Goal: Transaction & Acquisition: Download file/media

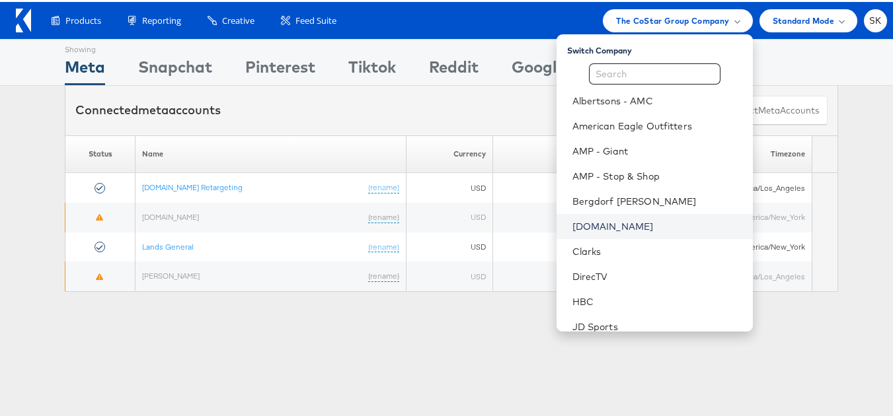
click at [596, 224] on link "Cars.com" at bounding box center [657, 224] width 170 height 13
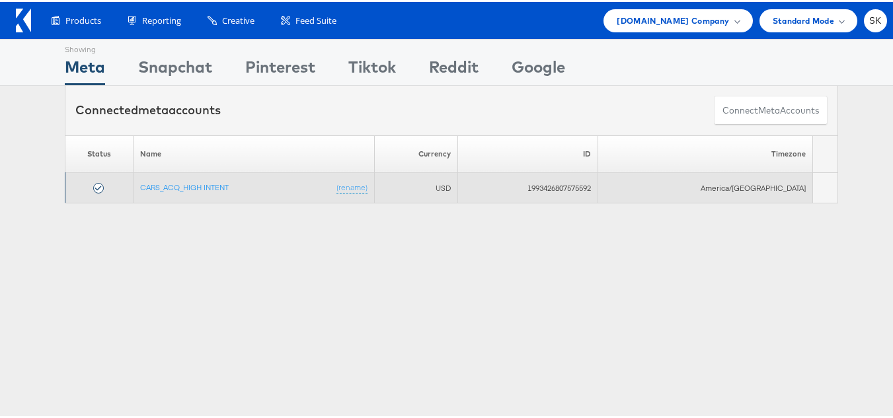
click at [194, 176] on td "CARS_ACQ_HIGH INTENT (rename)" at bounding box center [253, 186] width 241 height 30
click at [197, 183] on link "CARS_ACQ_HIGH INTENT" at bounding box center [184, 185] width 89 height 10
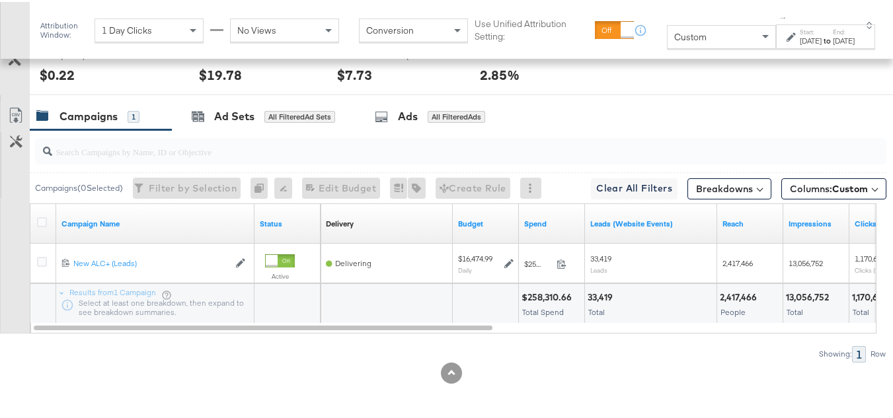
scroll to position [685, 0]
click at [38, 224] on icon at bounding box center [42, 220] width 10 height 10
click at [0, 0] on input "checkbox" at bounding box center [0, 0] width 0 height 0
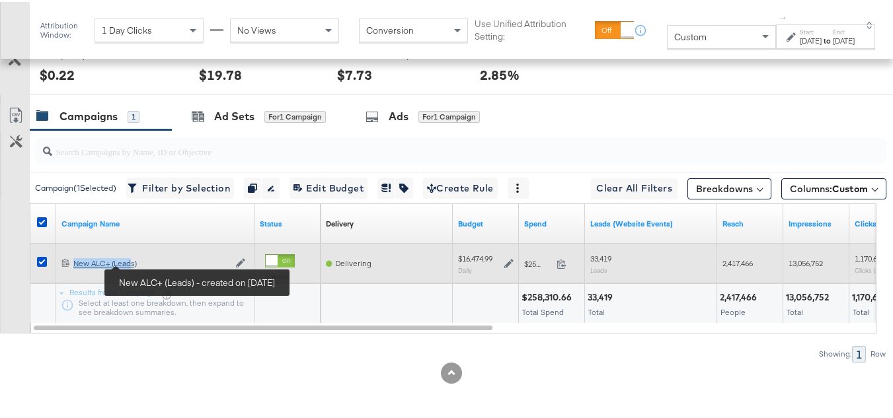
drag, startPoint x: 71, startPoint y: 252, endPoint x: 132, endPoint y: 262, distance: 61.5
click at [132, 262] on div "120220508818480073 New ALC+ (Leads) New ALC+ (Leads) Edit Campaign" at bounding box center [155, 262] width 198 height 22
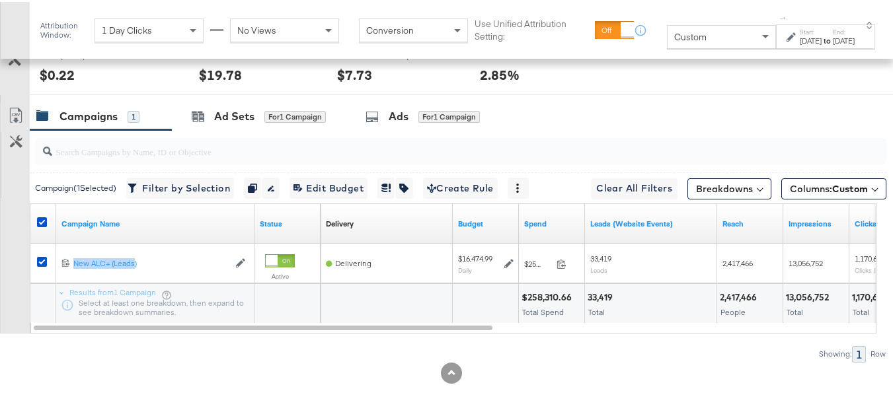
copy div "New ALC+ (Leads"
copy div "New ALC+ (Leads)"
click at [256, 385] on div "KPIs Performance & KPIs Customize KPIs ✔ Leads (Website Events) ✔ Clicks (Link)…" at bounding box center [451, 49] width 902 height 739
click at [388, 302] on div at bounding box center [388, 300] width 122 height 13
drag, startPoint x: 855, startPoint y: 205, endPoint x: 842, endPoint y: 201, distance: 13.2
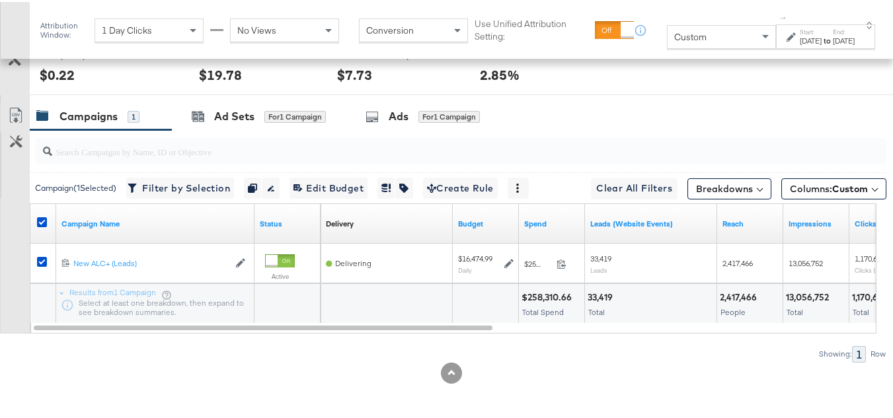
click at [836, 190] on span "Custom" at bounding box center [850, 187] width 36 height 12
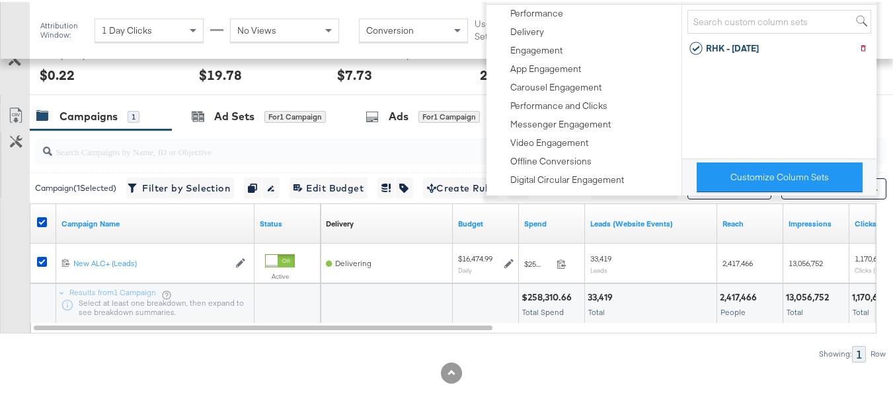
scroll to position [487, 0]
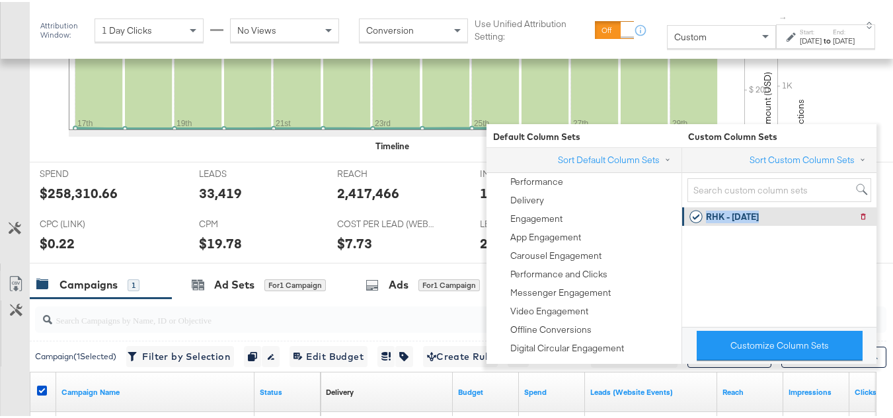
drag, startPoint x: 770, startPoint y: 209, endPoint x: 703, endPoint y: 214, distance: 66.9
click at [703, 214] on div "RHK - 9.5.25 Delete RHK - 9.5.25" at bounding box center [778, 214] width 178 height 18
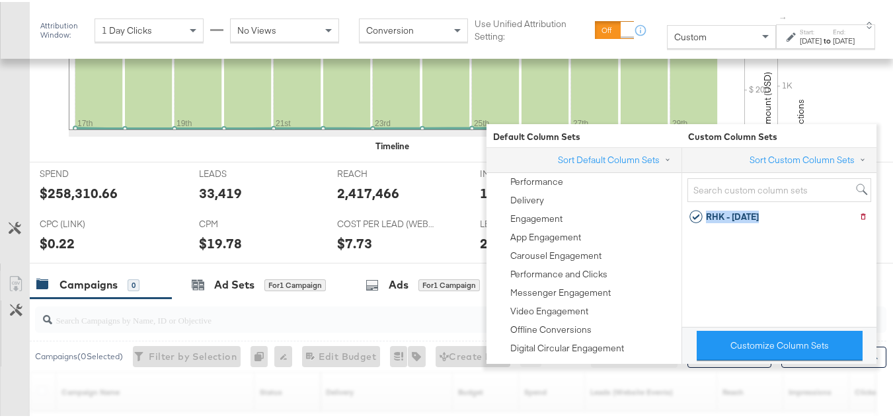
copy div "RHK - 9.5.25"
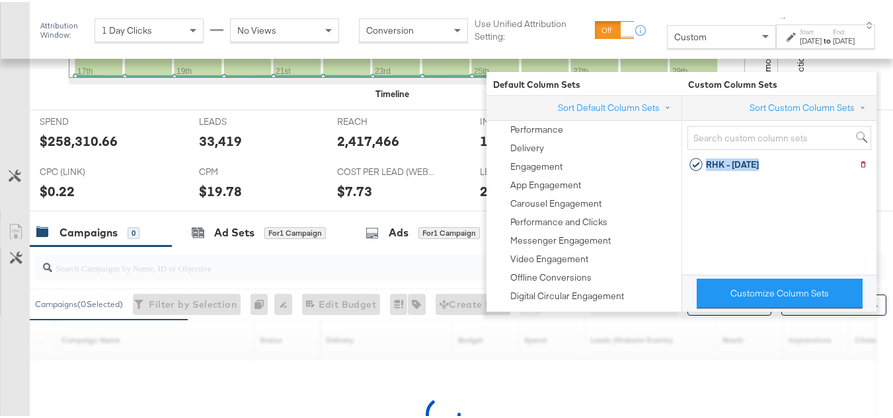
scroll to position [619, 0]
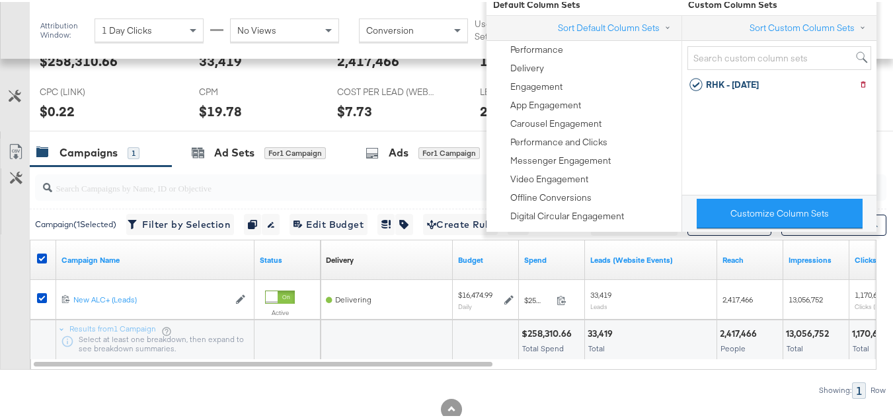
click at [17, 318] on div "Customize KPIs Export as CSV" at bounding box center [15, 252] width 30 height 231
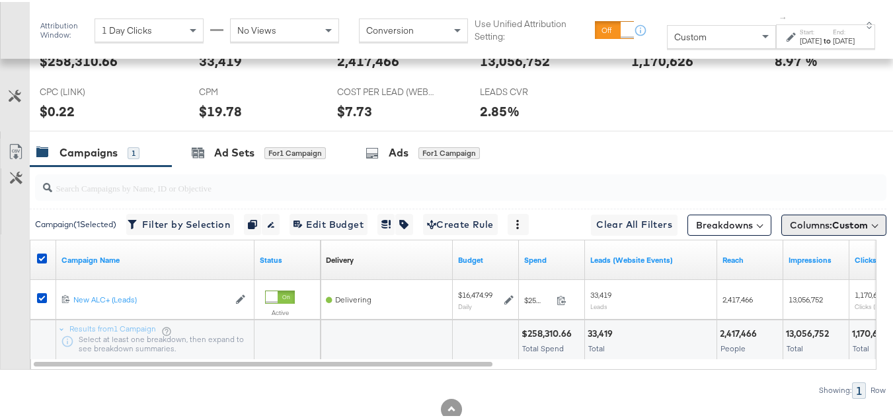
click at [838, 229] on span "Custom" at bounding box center [850, 223] width 36 height 12
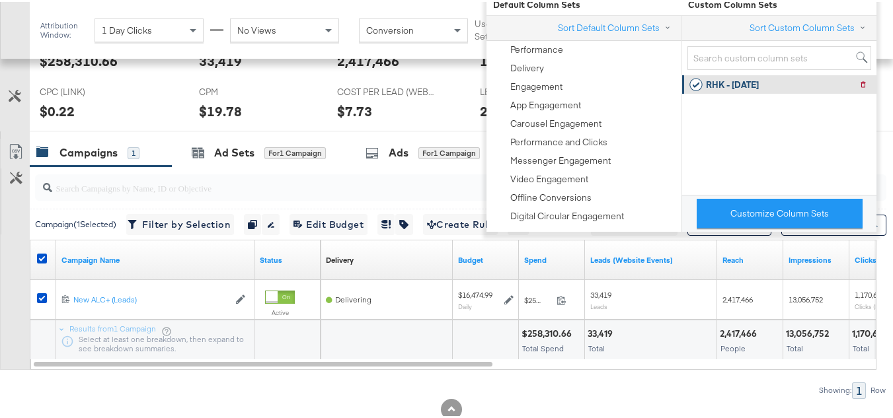
click at [731, 87] on div "RHK - 9.5.25" at bounding box center [732, 83] width 53 height 13
click at [0, 261] on div "Customize KPIs Export as CSV" at bounding box center [15, 252] width 30 height 231
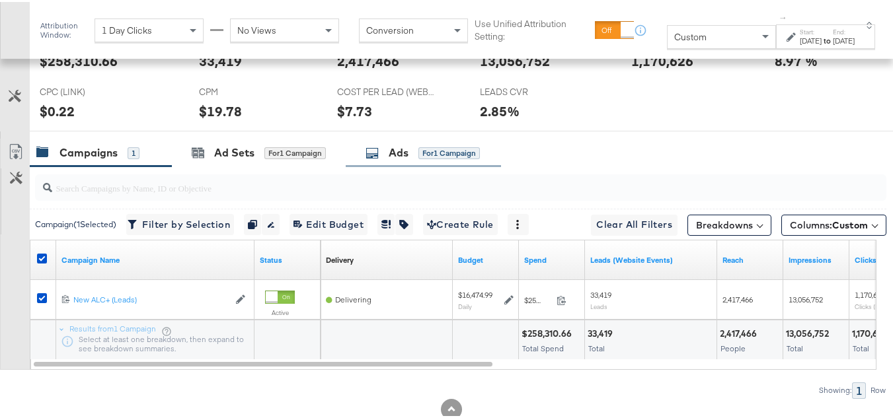
click at [423, 157] on div "for 1 Campaign" at bounding box center [448, 151] width 61 height 12
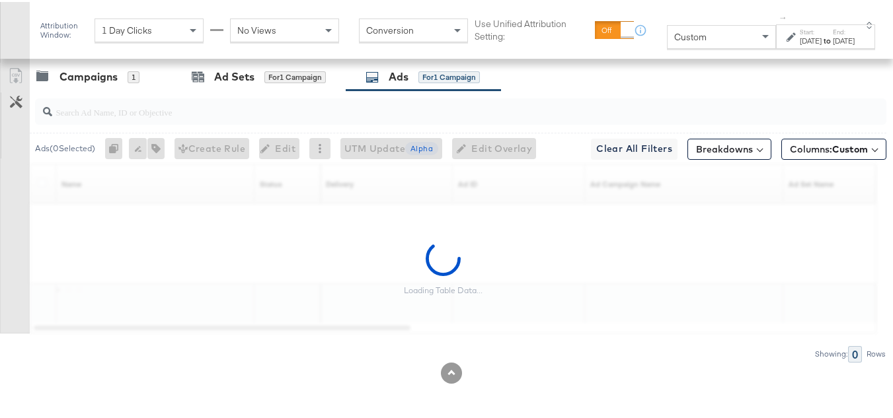
scroll to position [725, 0]
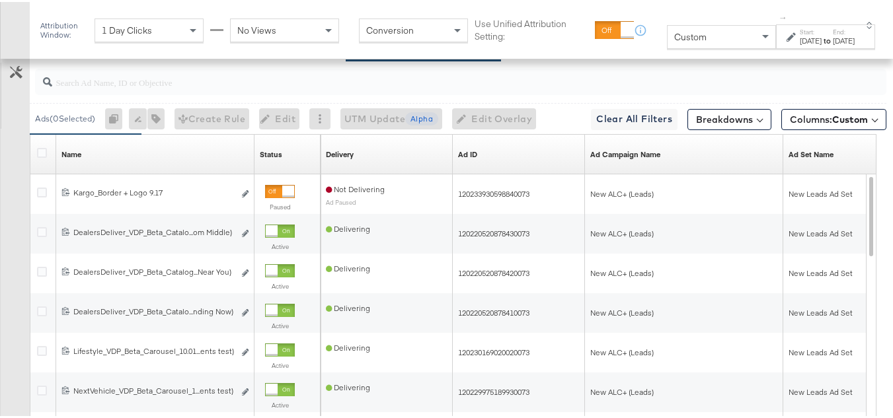
click at [47, 159] on div at bounding box center [44, 152] width 14 height 13
click at [41, 156] on icon at bounding box center [42, 151] width 10 height 10
click at [0, 0] on input "checkbox" at bounding box center [0, 0] width 0 height 0
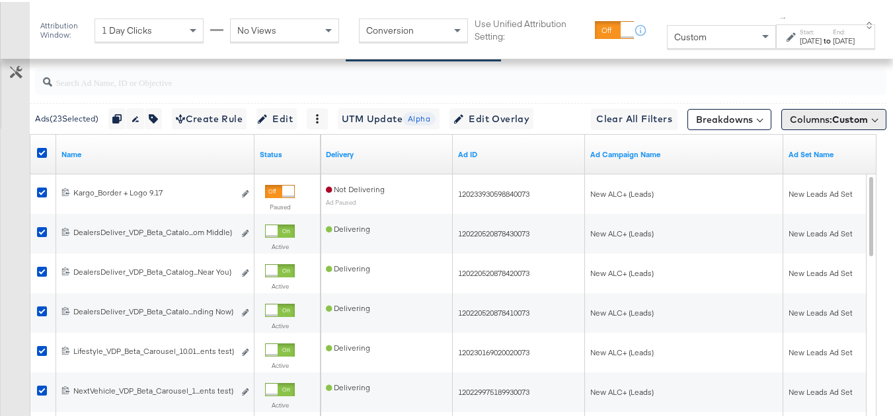
click at [839, 124] on span "Columns: Custom" at bounding box center [828, 117] width 78 height 13
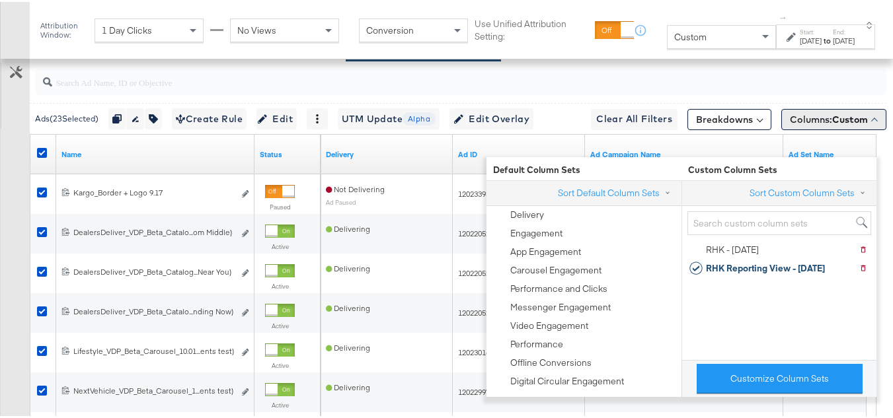
click at [832, 124] on span "Custom" at bounding box center [850, 118] width 36 height 12
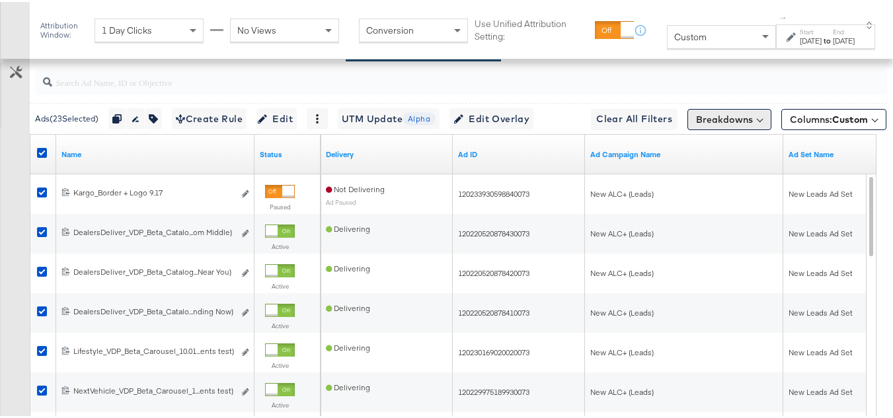
click at [732, 128] on button "Breakdowns" at bounding box center [729, 117] width 84 height 21
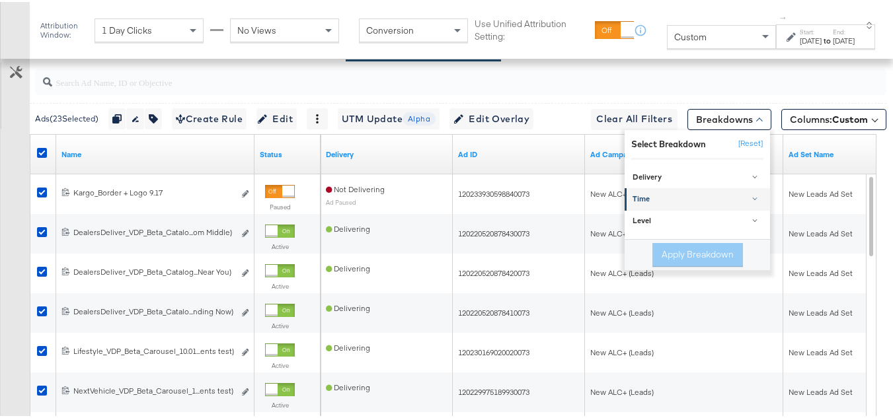
click at [632, 203] on div "Time" at bounding box center [697, 197] width 131 height 11
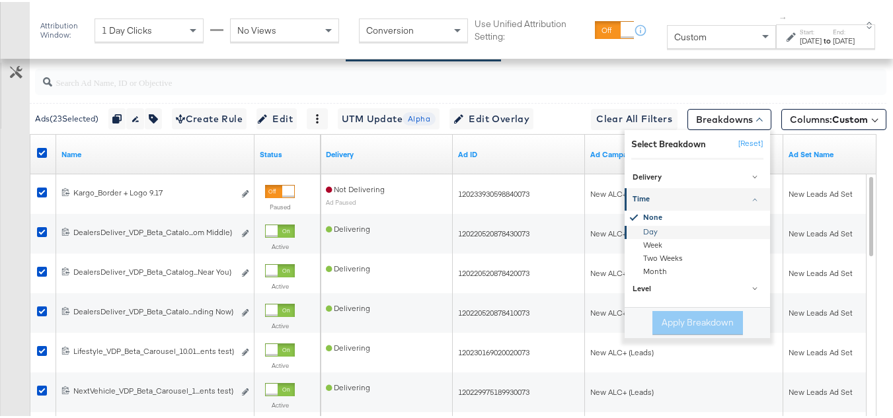
click at [634, 237] on div "Day" at bounding box center [697, 229] width 143 height 13
click at [663, 333] on button "Apply Breakdown" at bounding box center [697, 321] width 91 height 24
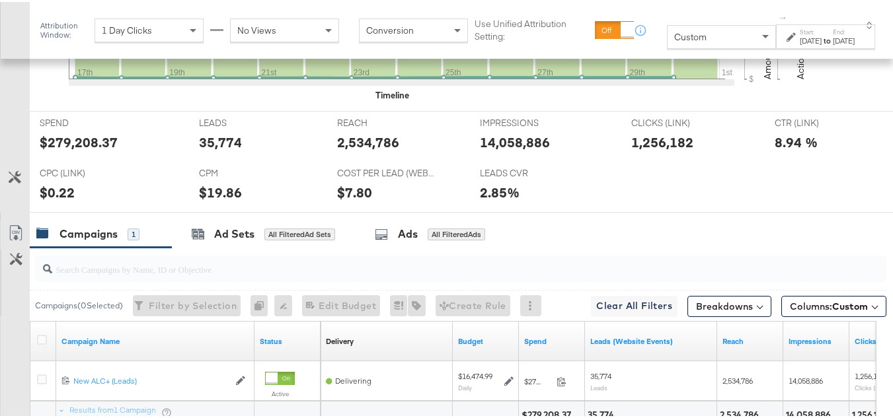
scroll to position [685, 0]
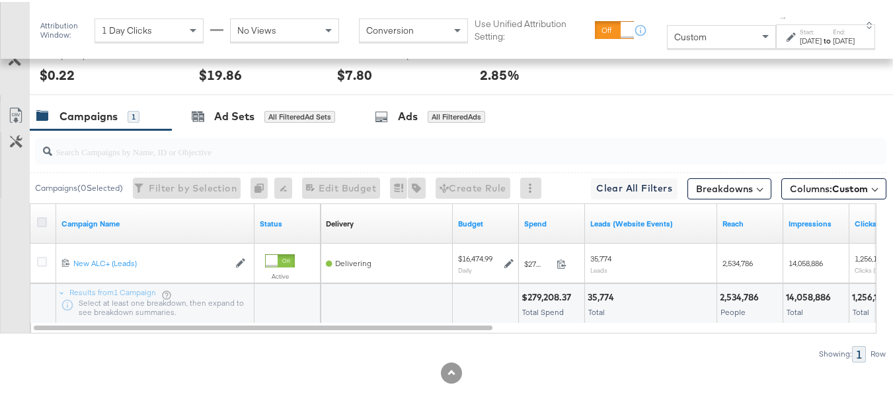
click at [39, 221] on icon at bounding box center [42, 220] width 10 height 10
click at [0, 0] on input "checkbox" at bounding box center [0, 0] width 0 height 0
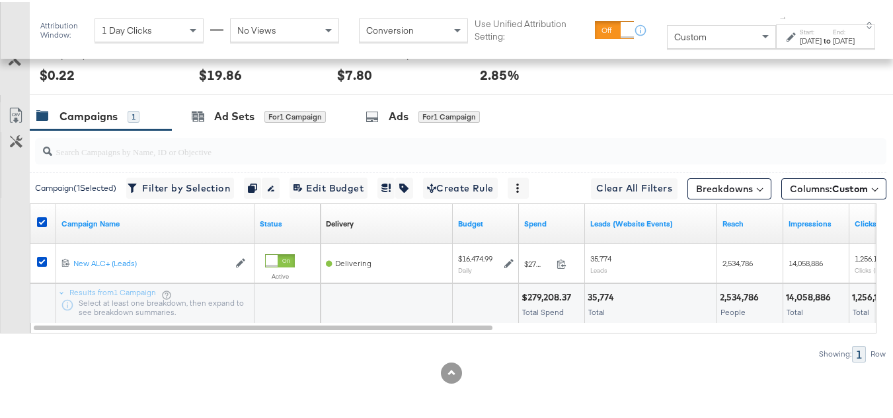
click at [799, 36] on div "Sep 17th 2025" at bounding box center [810, 39] width 22 height 11
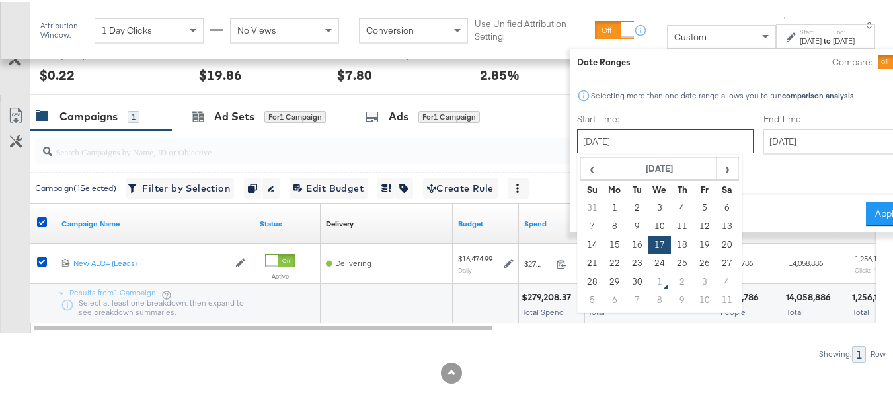
click at [642, 143] on input "September 17th 2025" at bounding box center [665, 140] width 176 height 24
click at [648, 244] on td "17" at bounding box center [659, 243] width 22 height 18
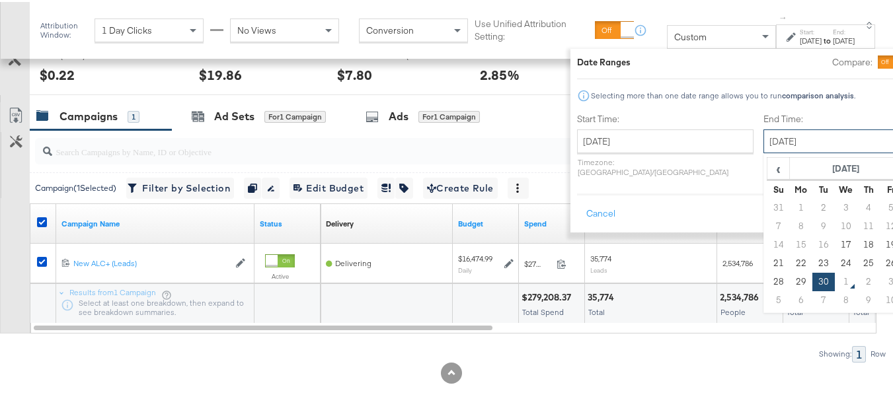
click at [763, 148] on input "September 30th 2025" at bounding box center [832, 140] width 139 height 24
click at [812, 279] on td "30" at bounding box center [823, 280] width 22 height 18
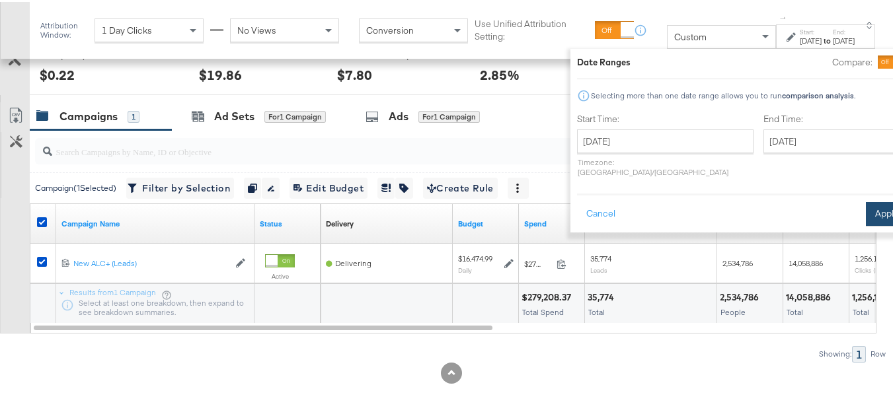
click at [865, 200] on button "Apply" at bounding box center [886, 212] width 42 height 24
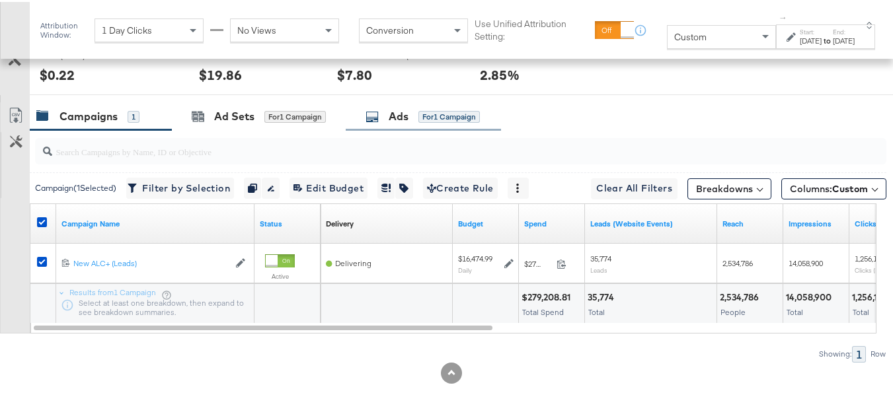
click at [437, 112] on div "for 1 Campaign" at bounding box center [448, 115] width 61 height 12
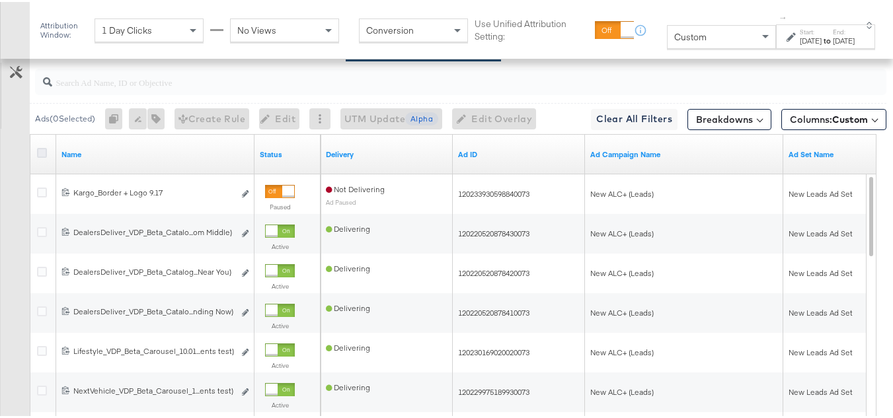
click at [39, 156] on icon at bounding box center [42, 151] width 10 height 10
click at [0, 0] on input "checkbox" at bounding box center [0, 0] width 0 height 0
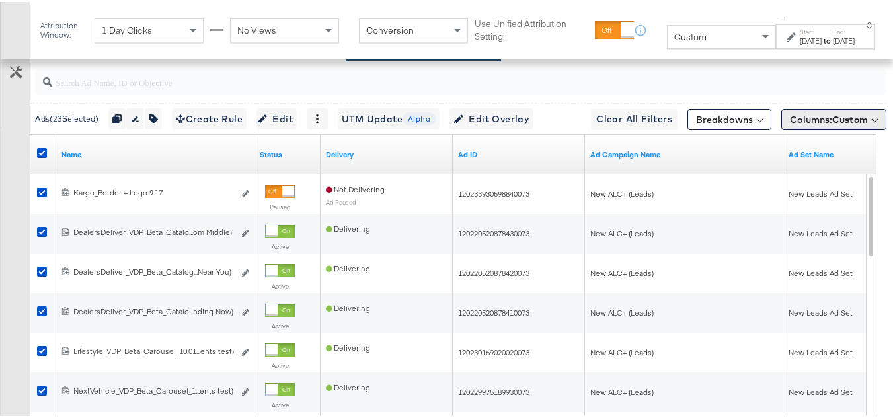
click at [814, 124] on span "Columns: Custom" at bounding box center [828, 117] width 78 height 13
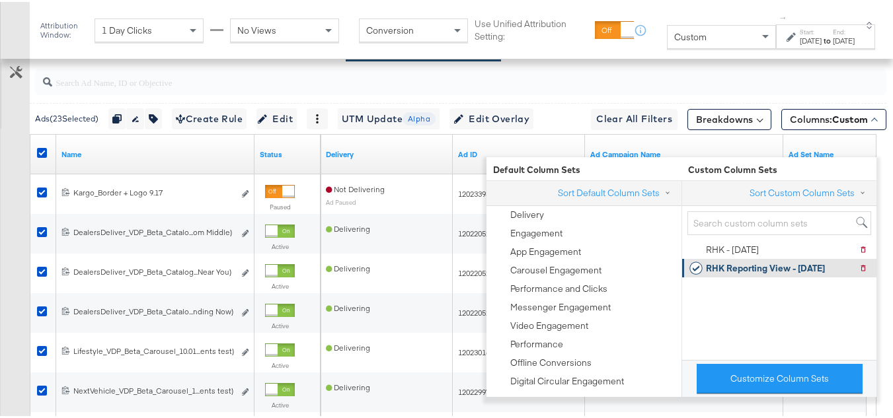
click at [763, 262] on div "RHK Reporting View - 9.10.25" at bounding box center [765, 266] width 119 height 13
click at [0, 225] on div "Customize KPIs Export as CSV" at bounding box center [15, 265] width 30 height 469
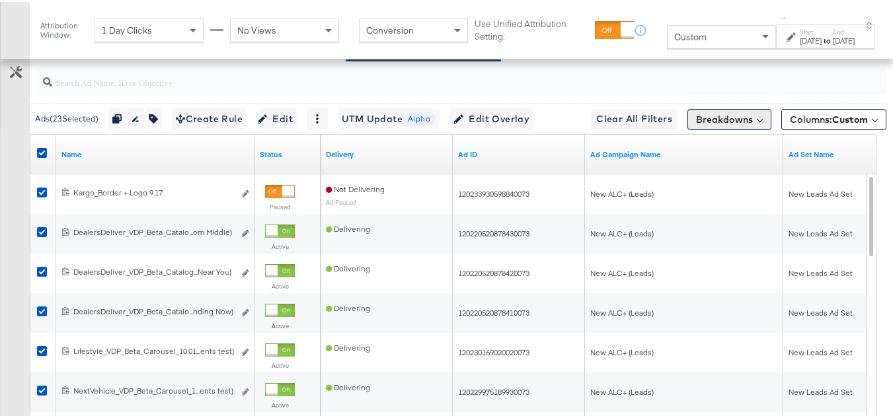
click at [729, 128] on button "Breakdowns" at bounding box center [729, 117] width 84 height 21
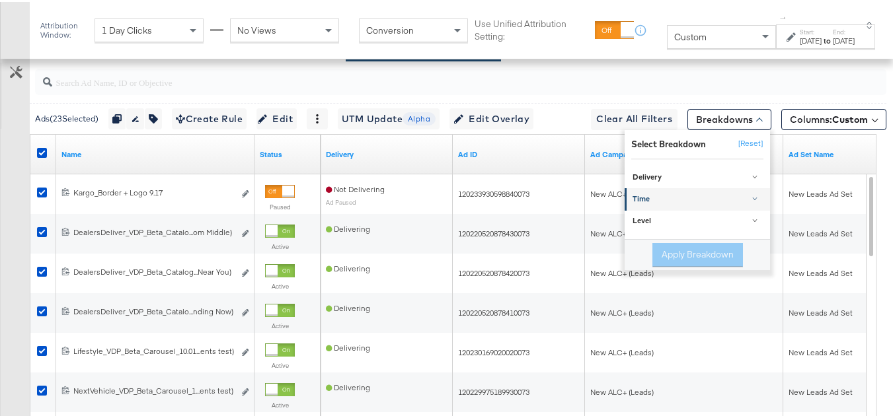
click at [632, 203] on div "Time" at bounding box center [697, 197] width 131 height 11
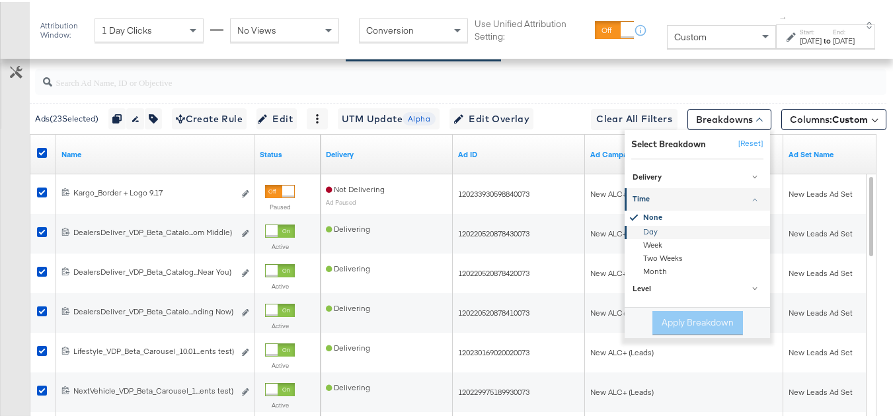
click at [649, 237] on div "Day" at bounding box center [697, 229] width 143 height 13
click at [682, 333] on button "Apply Breakdown" at bounding box center [697, 321] width 91 height 24
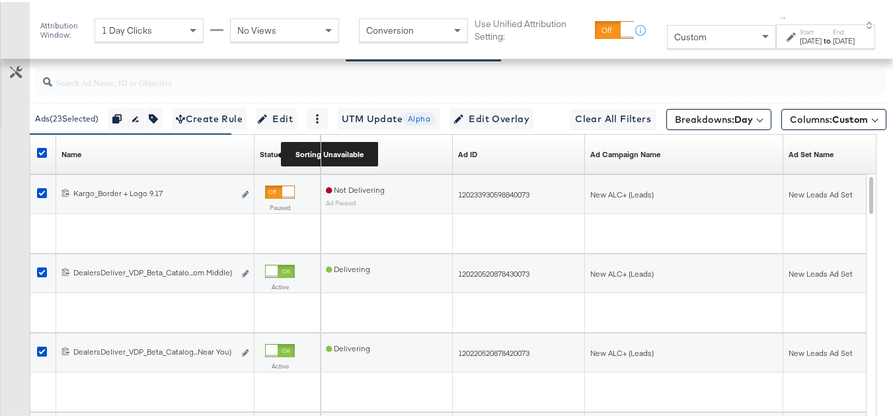
click at [277, 158] on div "Status" at bounding box center [271, 152] width 22 height 11
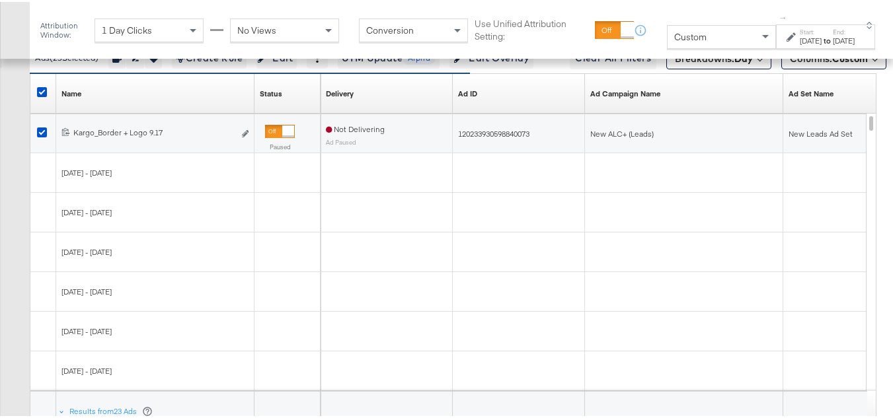
scroll to position [791, 0]
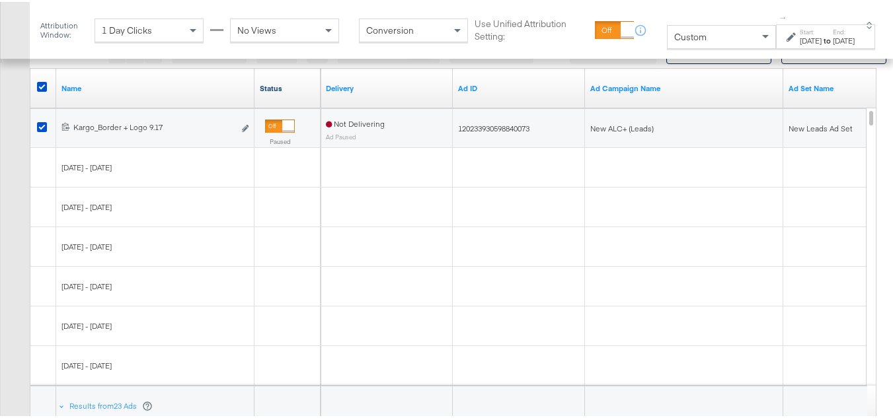
click at [282, 92] on link "Status" at bounding box center [287, 86] width 55 height 11
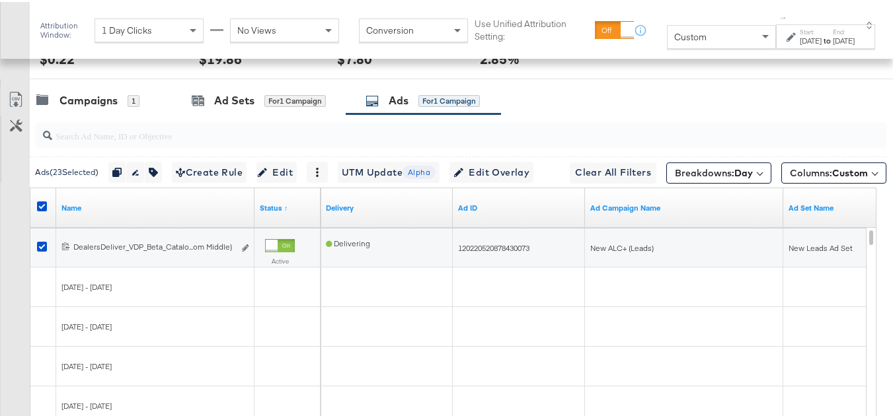
scroll to position [659, 0]
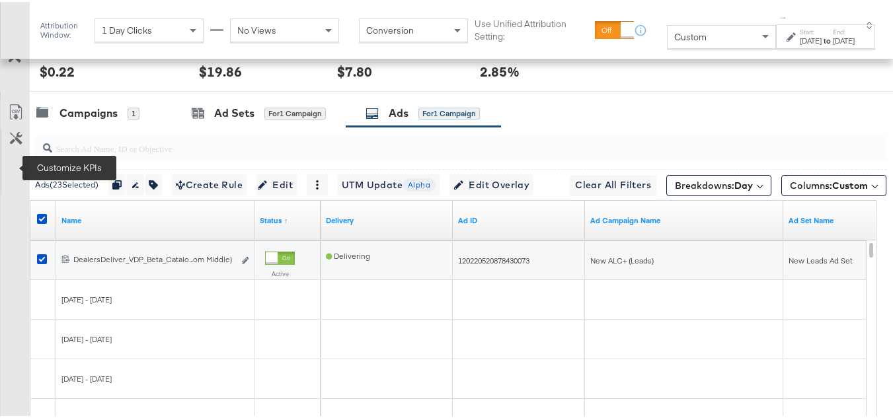
click at [11, 118] on icon at bounding box center [16, 110] width 16 height 16
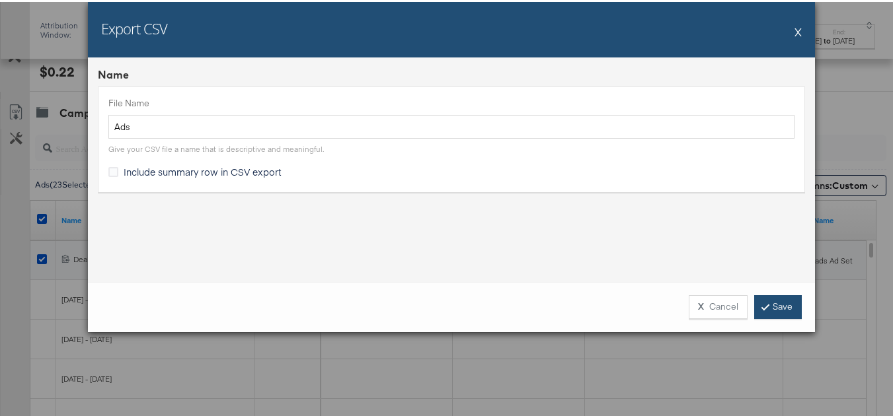
click at [783, 304] on link "Save" at bounding box center [778, 305] width 48 height 24
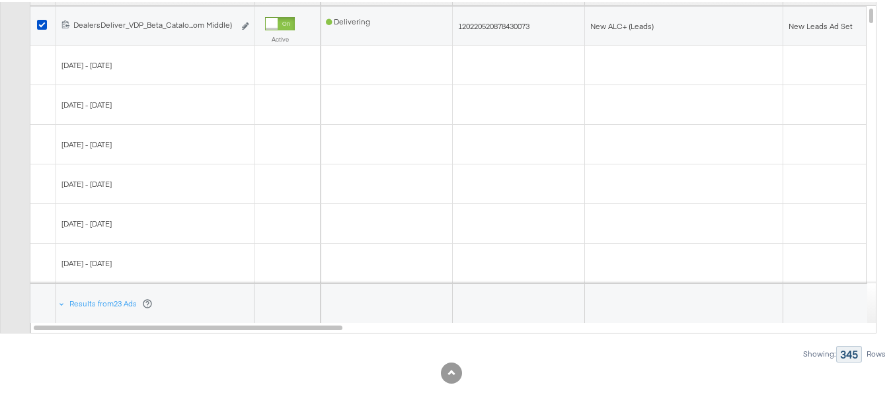
scroll to position [0, 0]
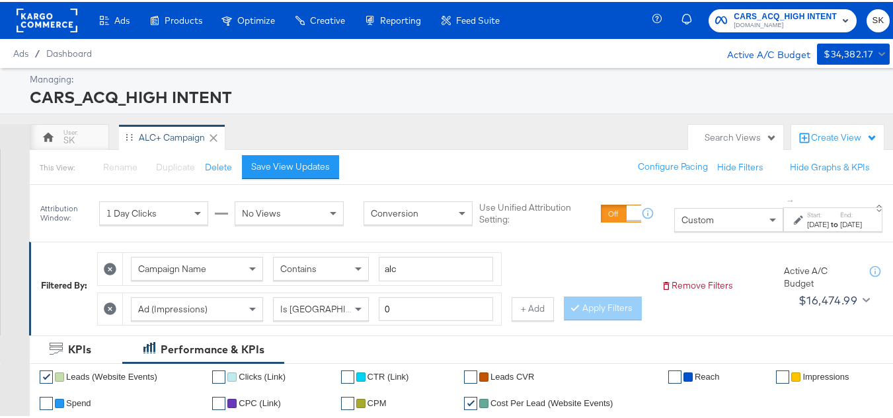
click at [23, 16] on rect at bounding box center [47, 19] width 61 height 24
